Goal: Find specific page/section: Find specific page/section

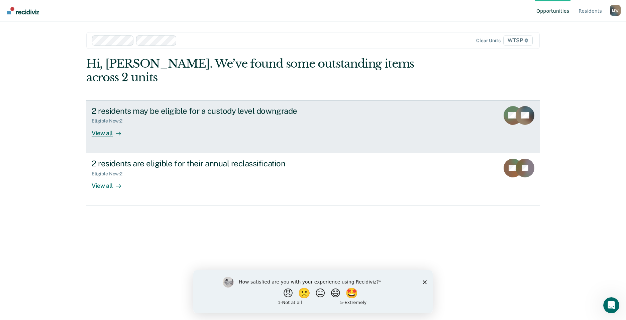
click at [96, 124] on div "View all" at bounding box center [110, 130] width 37 height 13
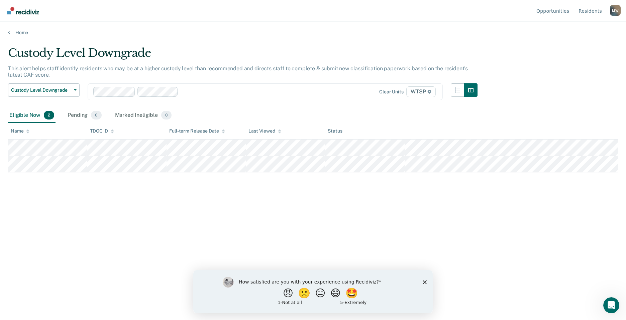
click at [265, 10] on div "M W" at bounding box center [615, 10] width 11 height 11
click at [265, 29] on link "Profile" at bounding box center [588, 31] width 43 height 6
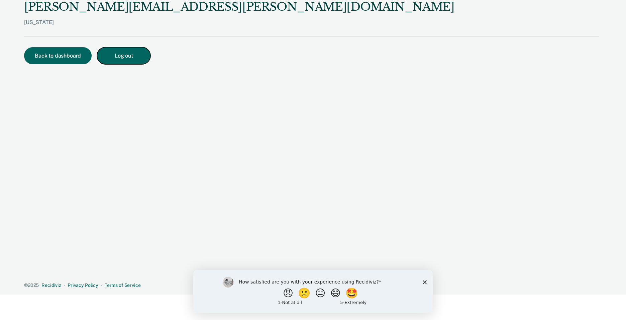
drag, startPoint x: 124, startPoint y: 58, endPoint x: 65, endPoint y: 55, distance: 59.6
click at [65, 55] on div "Back to dashboard Log out" at bounding box center [311, 63] width 575 height 33
click at [65, 55] on button "Back to dashboard" at bounding box center [58, 55] width 68 height 17
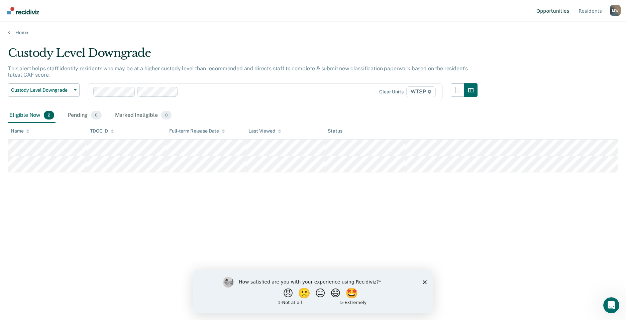
click at [265, 13] on link "Opportunities" at bounding box center [552, 10] width 35 height 21
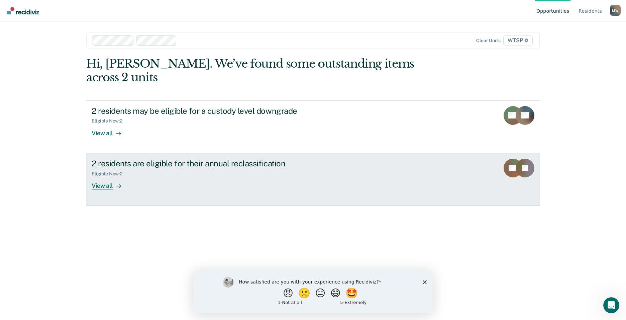
click at [265, 160] on rect at bounding box center [525, 168] width 19 height 19
